Goal: Transaction & Acquisition: Purchase product/service

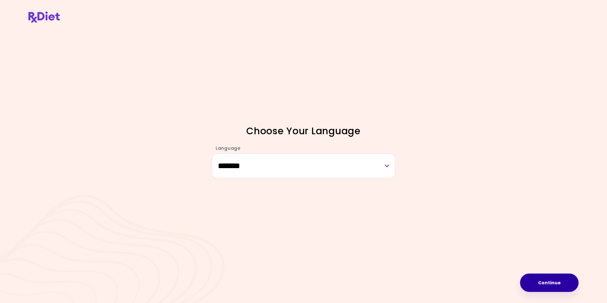
click at [543, 284] on button "Continue" at bounding box center [549, 282] width 59 height 18
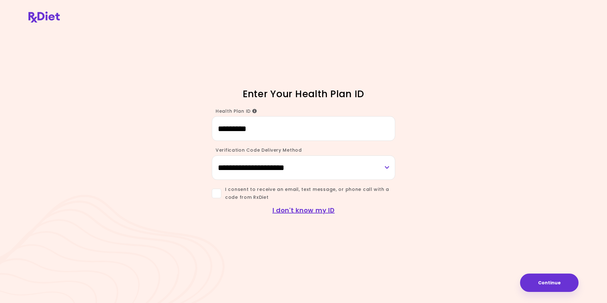
type input "*********"
click at [217, 195] on span at bounding box center [216, 193] width 9 height 9
click at [545, 288] on button "Continue" at bounding box center [549, 282] width 59 height 18
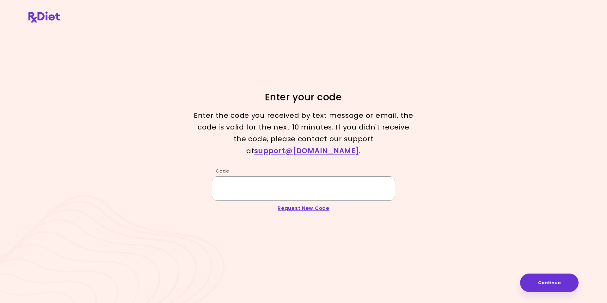
click at [227, 186] on input "Code" at bounding box center [304, 188] width 184 height 24
type input "******"
click at [542, 285] on button "Continue" at bounding box center [549, 282] width 59 height 18
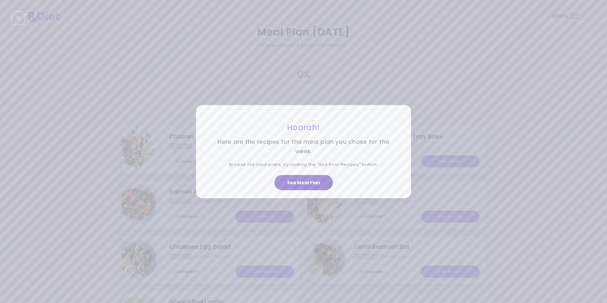
click at [296, 184] on button "See Meal Plan" at bounding box center [304, 182] width 59 height 15
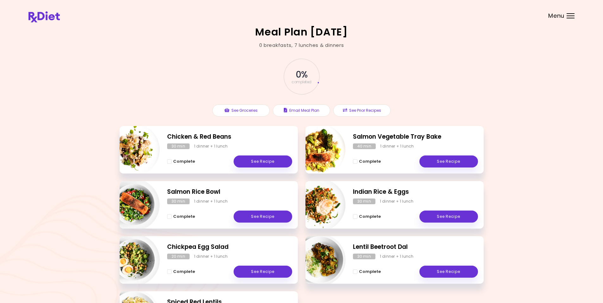
click at [569, 18] on div at bounding box center [570, 18] width 8 height 1
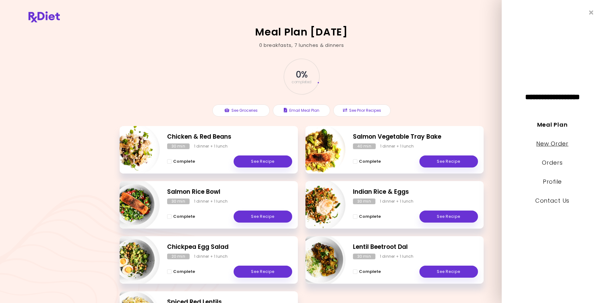
click at [559, 144] on link "New Order" at bounding box center [552, 144] width 32 height 8
select select "*"
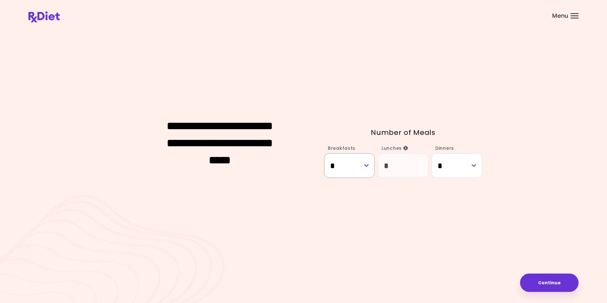
click at [365, 166] on select "* * *" at bounding box center [349, 165] width 51 height 24
click at [546, 282] on button "Continue" at bounding box center [549, 282] width 59 height 18
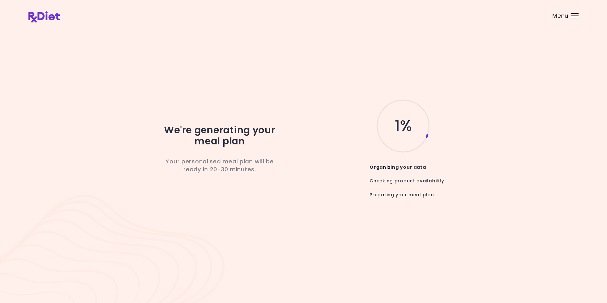
click at [576, 13] on div at bounding box center [575, 13] width 8 height 1
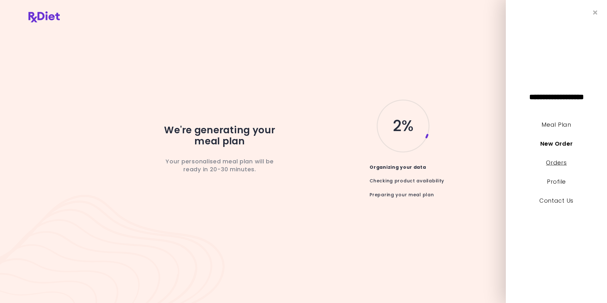
click at [557, 161] on link "Orders" at bounding box center [556, 163] width 21 height 8
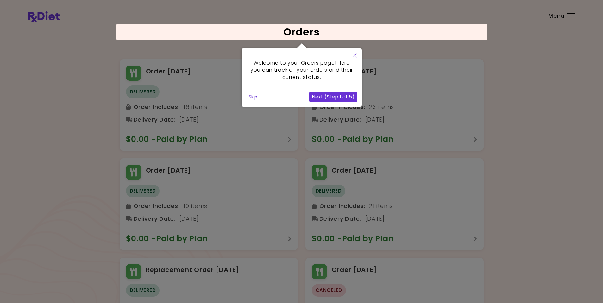
click at [355, 57] on icon "Close" at bounding box center [354, 55] width 4 height 4
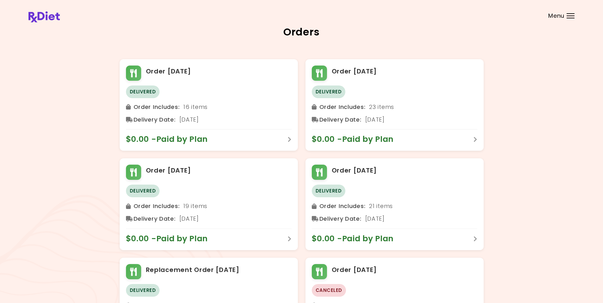
click at [571, 16] on div at bounding box center [570, 16] width 8 height 1
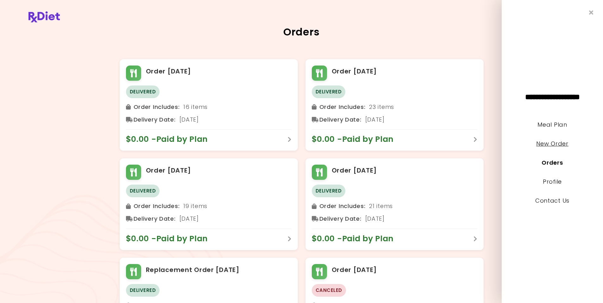
click at [542, 145] on link "New Order" at bounding box center [552, 144] width 32 height 8
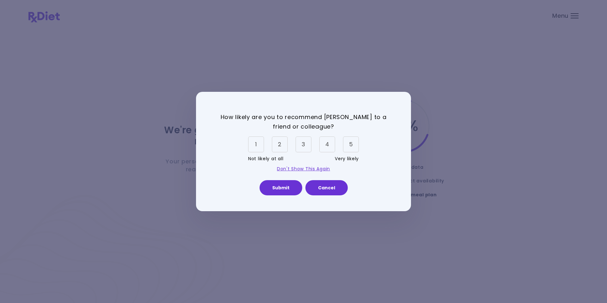
click at [352, 144] on div "5" at bounding box center [351, 144] width 16 height 16
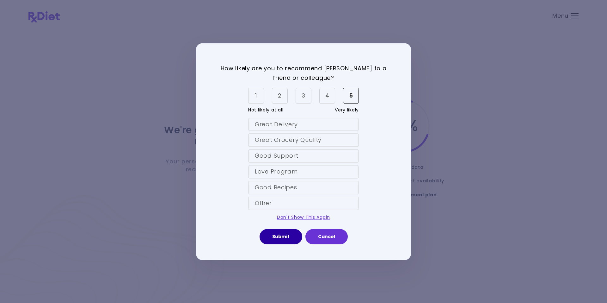
click at [282, 234] on button "Submit" at bounding box center [281, 236] width 43 height 15
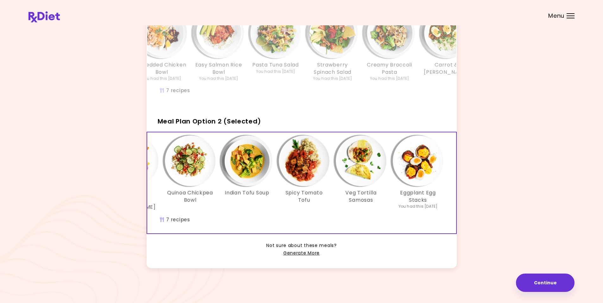
scroll to position [81, 0]
click at [290, 253] on link "Generate More" at bounding box center [301, 253] width 36 height 8
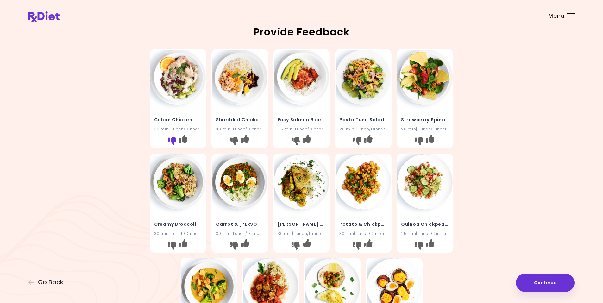
click at [173, 140] on icon "I don't like this recipe" at bounding box center [172, 141] width 8 height 8
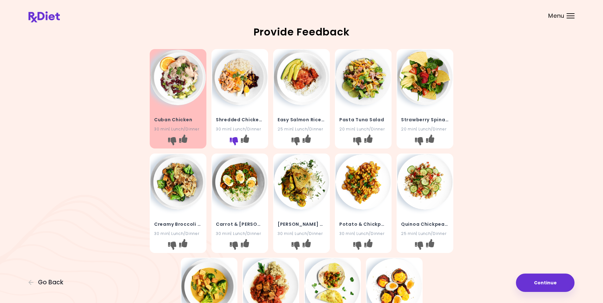
click at [234, 141] on icon "I don't like this recipe" at bounding box center [234, 141] width 8 height 8
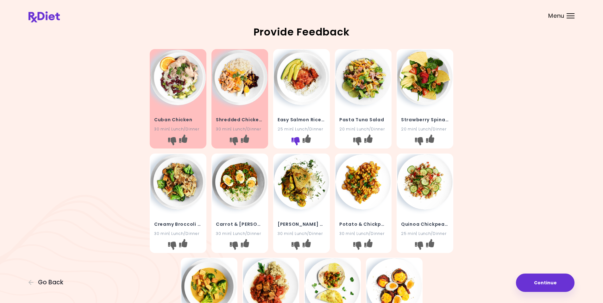
click at [294, 141] on icon "I don't like this recipe" at bounding box center [295, 141] width 8 height 8
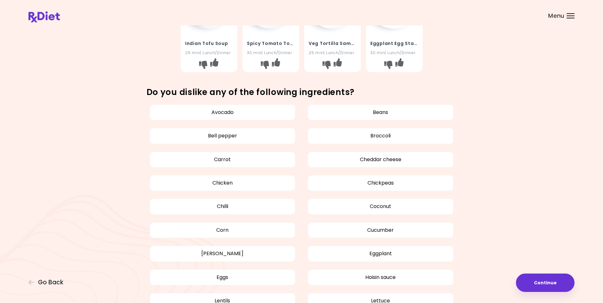
scroll to position [316, 0]
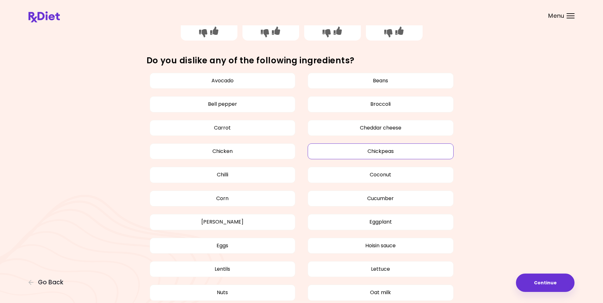
click at [380, 153] on button "Chickpeas" at bounding box center [381, 151] width 146 height 16
click at [214, 270] on button "Lentils" at bounding box center [223, 269] width 146 height 16
click at [379, 294] on button "Oat milk" at bounding box center [381, 292] width 146 height 16
click at [377, 295] on button "Oat milk" at bounding box center [381, 292] width 146 height 16
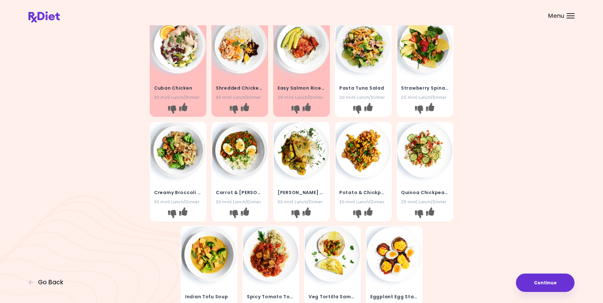
scroll to position [0, 0]
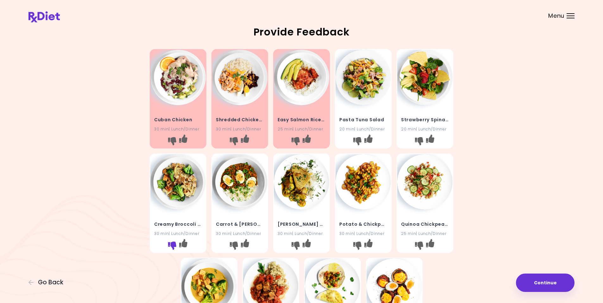
click at [170, 246] on icon "I don't like this recipe" at bounding box center [172, 245] width 8 height 8
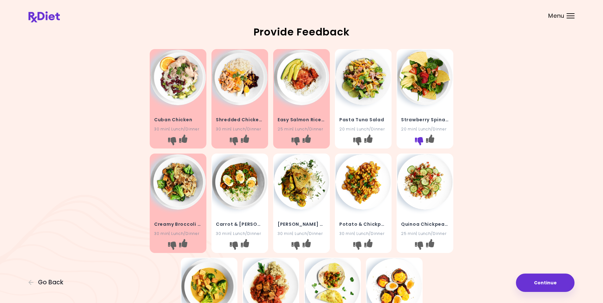
click at [419, 140] on icon "I don't like this recipe" at bounding box center [419, 141] width 8 height 8
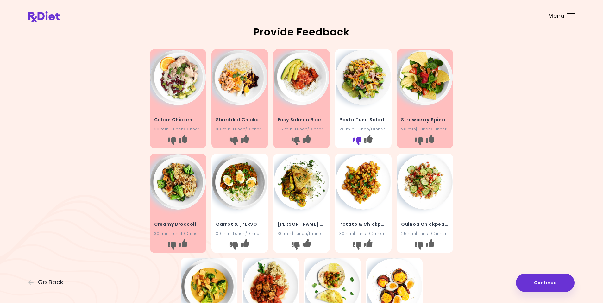
click at [354, 140] on icon "I don't like this recipe" at bounding box center [357, 141] width 8 height 8
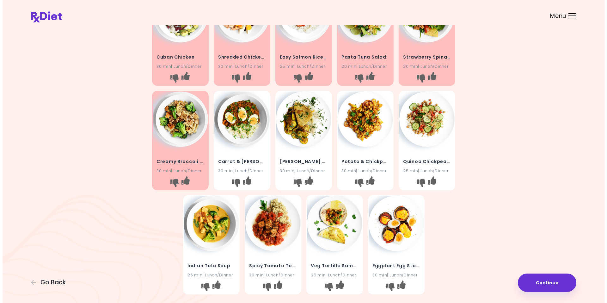
scroll to position [63, 0]
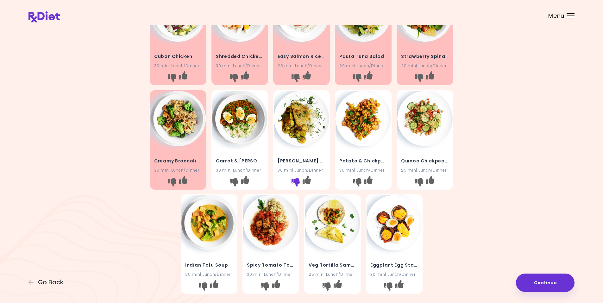
click at [294, 183] on icon "I don't like this recipe" at bounding box center [295, 182] width 8 height 8
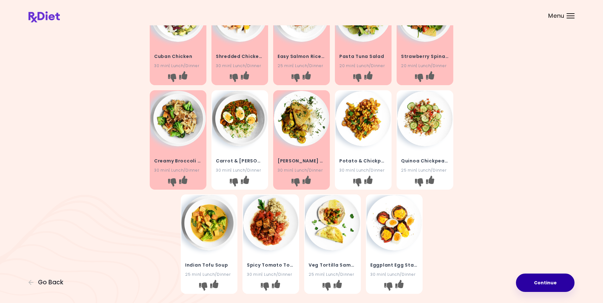
click at [533, 283] on button "Continue" at bounding box center [545, 282] width 59 height 18
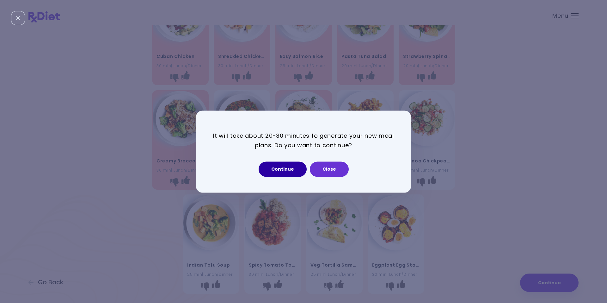
click at [282, 169] on button "Continue" at bounding box center [283, 168] width 48 height 15
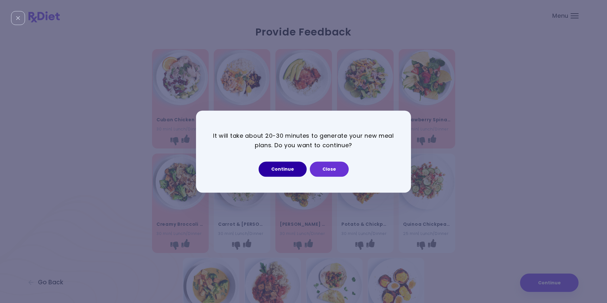
select select "*"
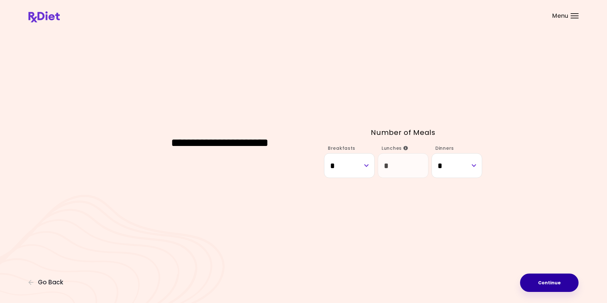
click at [548, 287] on button "Continue" at bounding box center [549, 282] width 59 height 18
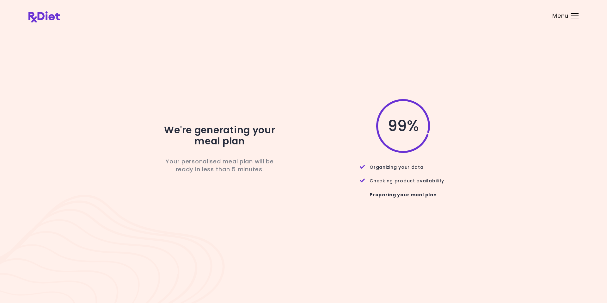
click at [555, 73] on div "We're generating your meal plan Your personalised meal plan will be ready in le…" at bounding box center [303, 151] width 551 height 249
click at [574, 14] on div at bounding box center [575, 13] width 8 height 1
click at [488, 164] on div "We're generating your meal plan Your personalised meal plan will be ready in le…" at bounding box center [303, 151] width 551 height 107
click at [377, 196] on div "Preparing your meal plan" at bounding box center [403, 194] width 87 height 20
